Goal: Check status

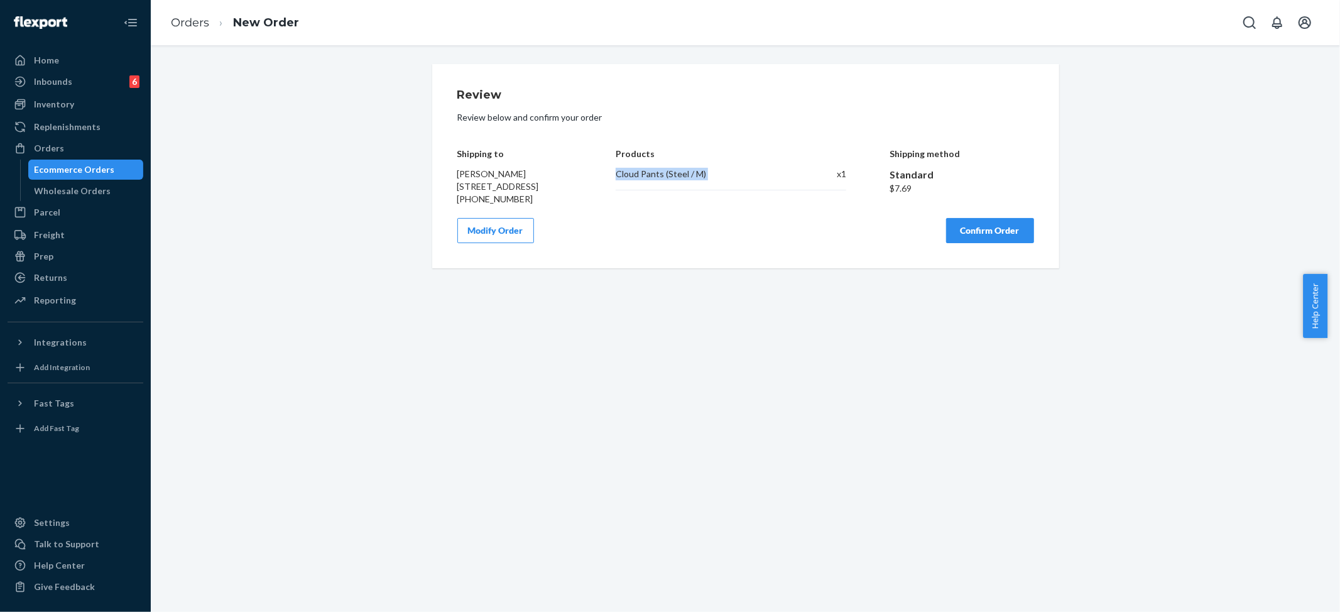
click at [990, 234] on button "Confirm Order" at bounding box center [990, 230] width 88 height 25
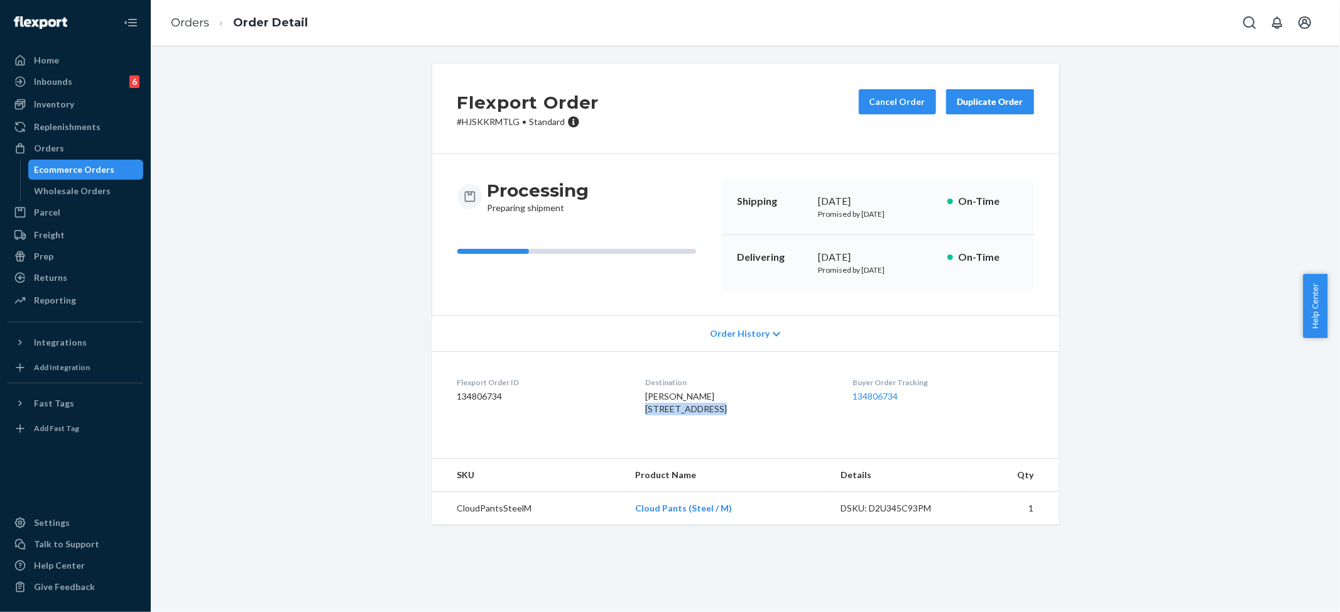
drag, startPoint x: 621, startPoint y: 411, endPoint x: 705, endPoint y: 413, distance: 84.2
click at [705, 413] on dl "Flexport Order ID 134806734 Destination [PERSON_NAME] [STREET_ADDRESS] US Buyer…" at bounding box center [745, 398] width 627 height 94
copy span "[STREET_ADDRESS]"
click at [910, 420] on div "Buyer Order Tracking 134806734" at bounding box center [942, 398] width 181 height 43
click at [180, 16] on link "Orders" at bounding box center [190, 23] width 38 height 14
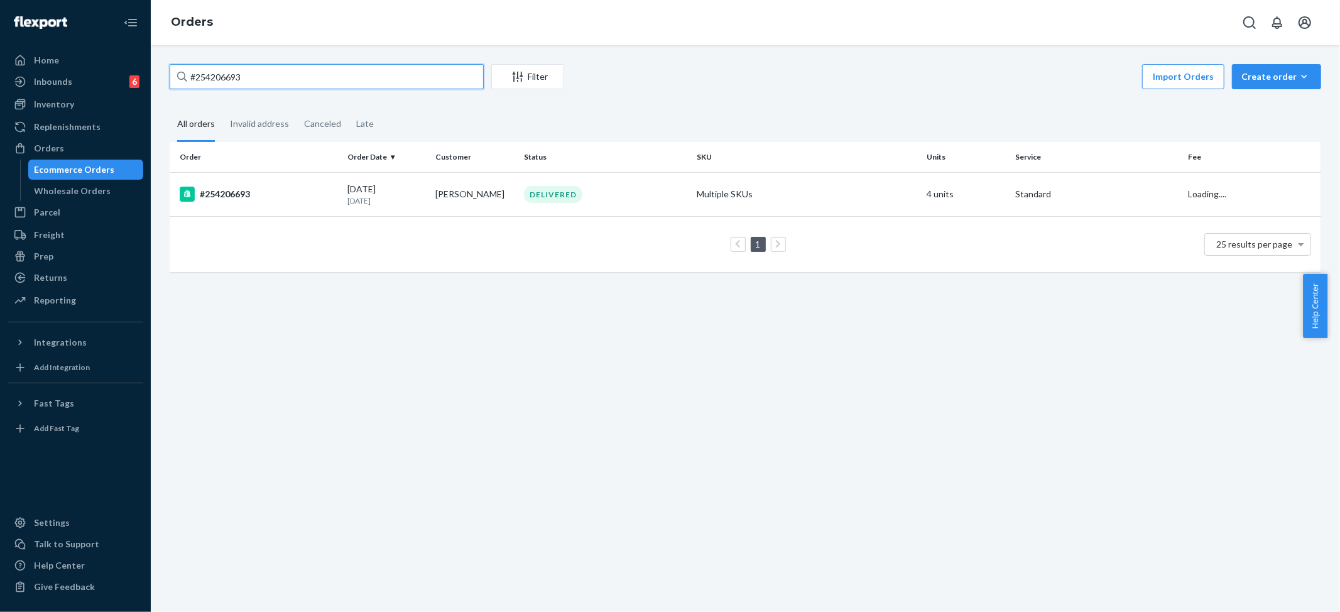
click at [240, 79] on input "#254206693" at bounding box center [327, 76] width 314 height 25
click at [239, 79] on input "#254206693" at bounding box center [327, 76] width 314 height 25
paste input "[PERSON_NAME]"
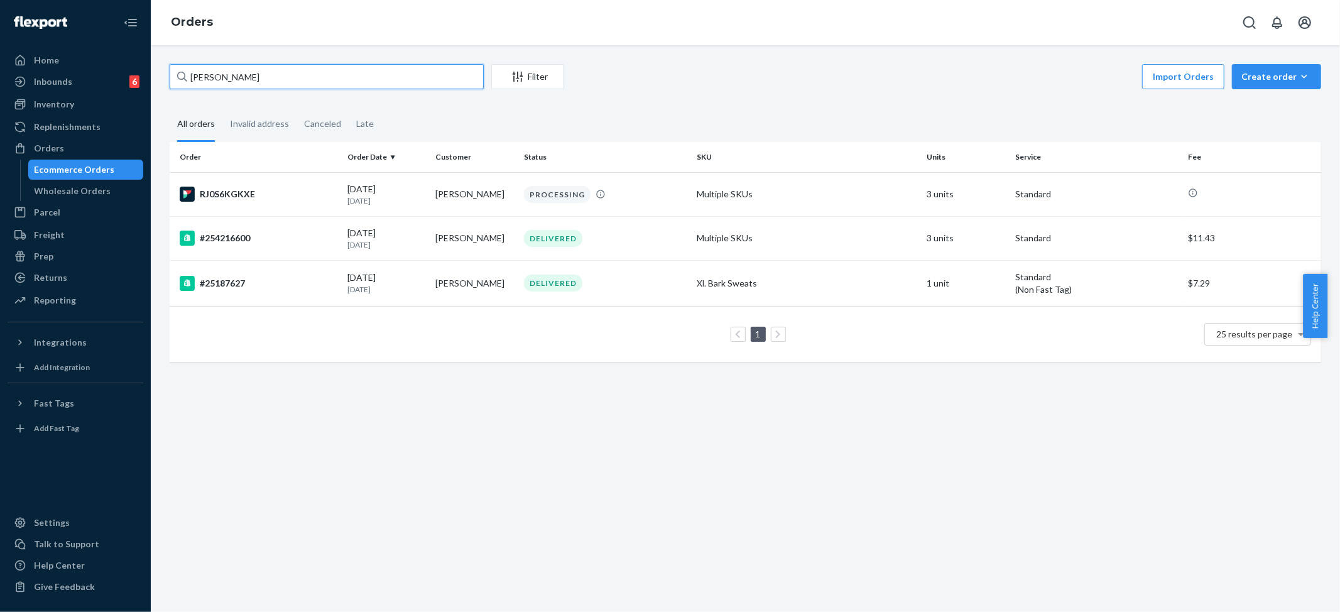
type input "[PERSON_NAME]"
